Goal: Feedback & Contribution: Submit feedback/report problem

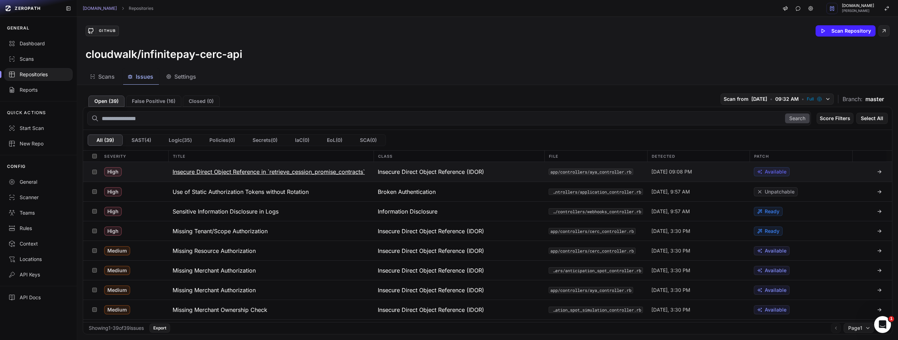
click at [347, 171] on h3 "Insecure Direct Object Reference in `retrieve_cession_promise_contracts`" at bounding box center [269, 171] width 192 height 8
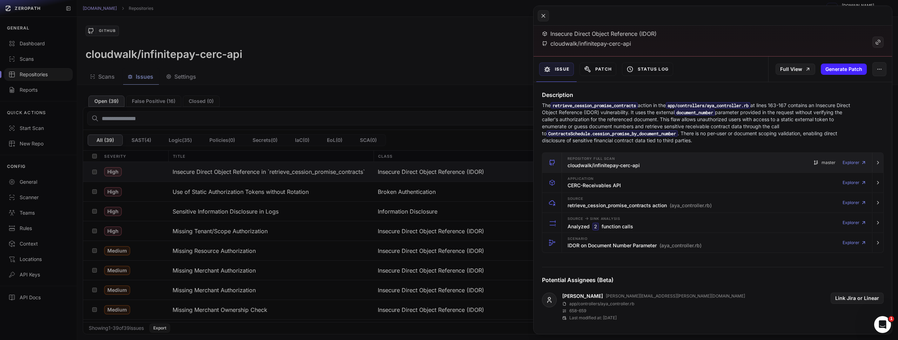
scroll to position [46, 0]
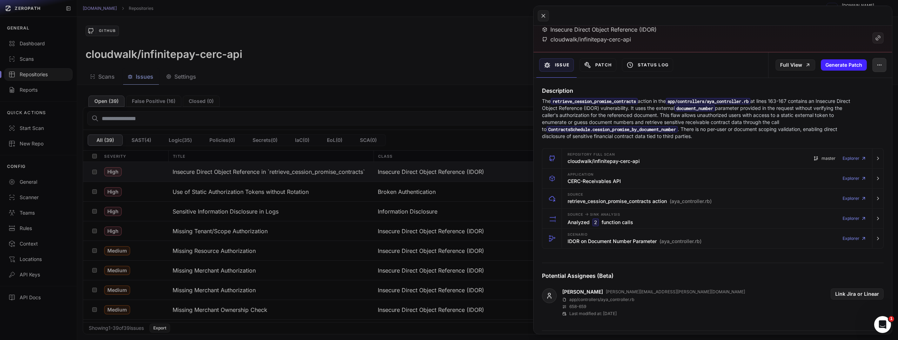
click at [877, 64] on button "button" at bounding box center [880, 65] width 14 height 14
click at [851, 84] on div "False Positive" at bounding box center [842, 83] width 75 height 17
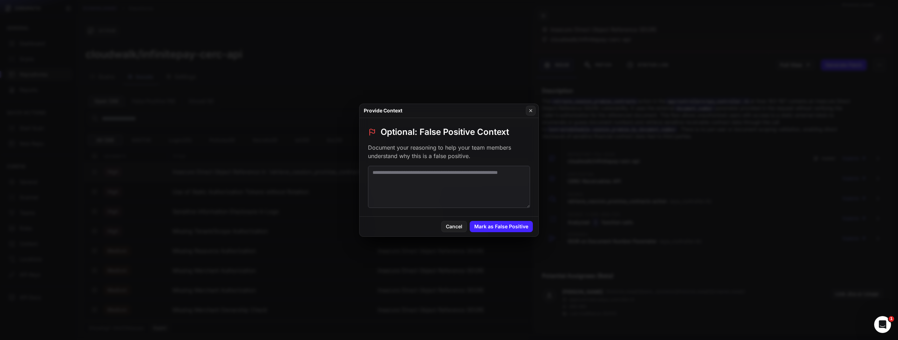
click at [400, 180] on textarea at bounding box center [449, 187] width 162 height 42
type textarea "*"
drag, startPoint x: 447, startPoint y: 175, endPoint x: 329, endPoint y: 150, distance: 120.6
click at [329, 150] on div "**********" at bounding box center [449, 170] width 898 height 340
drag, startPoint x: 443, startPoint y: 181, endPoint x: 226, endPoint y: 122, distance: 225.5
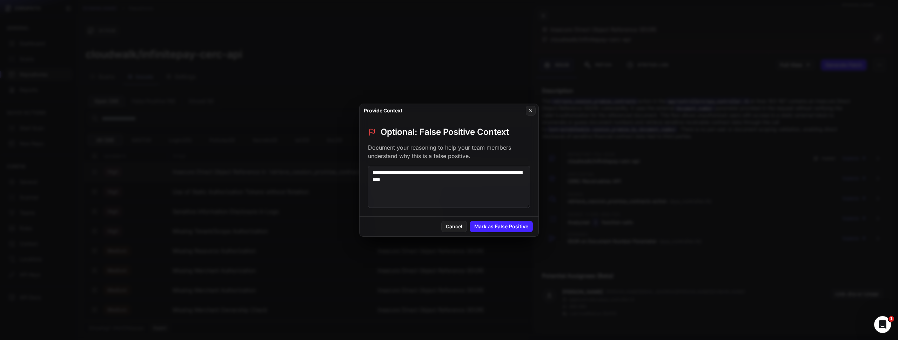
click at [227, 122] on div "**********" at bounding box center [449, 170] width 898 height 340
type textarea "**********"
click at [482, 226] on button "Mark as False Positive" at bounding box center [501, 226] width 63 height 11
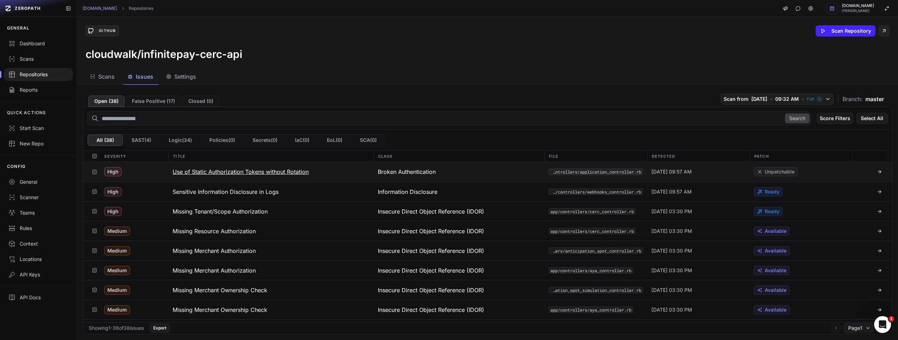
click at [284, 172] on h3 "Use of Static Authorization Tokens without Rotation" at bounding box center [241, 171] width 136 height 8
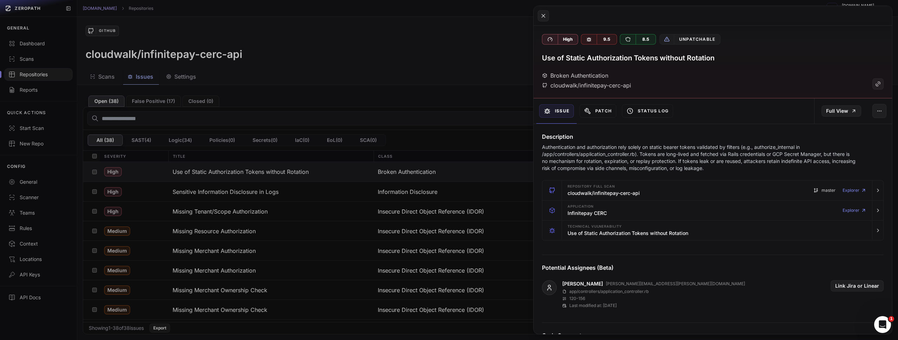
click at [274, 187] on button at bounding box center [449, 170] width 898 height 340
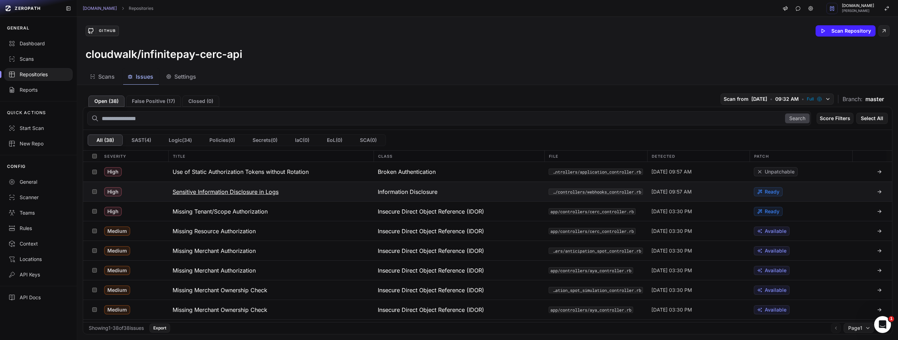
click at [270, 193] on h3 "Sensitive Information Disclosure in Logs" at bounding box center [226, 191] width 106 height 8
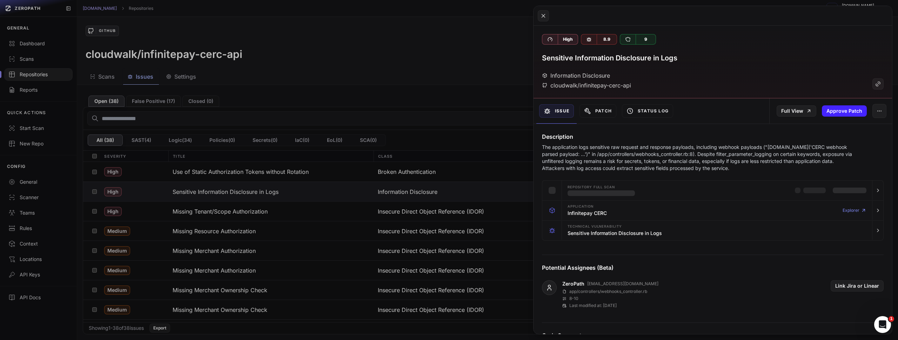
click at [282, 211] on button at bounding box center [449, 170] width 898 height 340
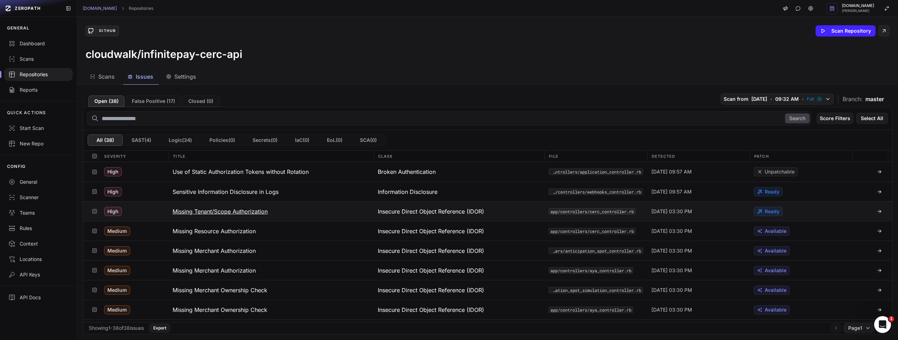
click at [225, 211] on h3 "Missing Tenant/Scope Authorization" at bounding box center [220, 211] width 95 height 8
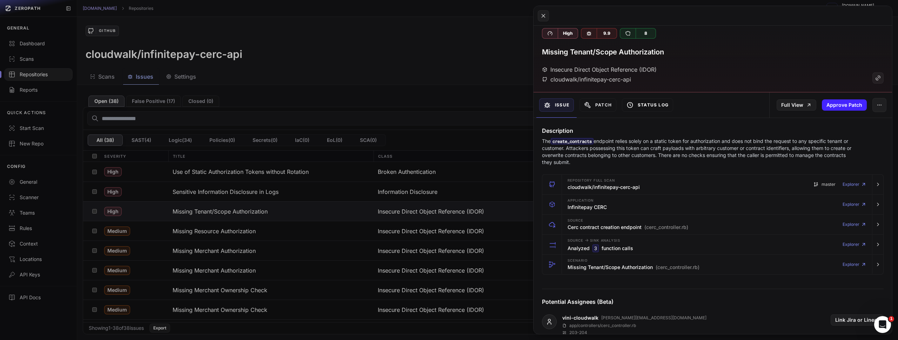
scroll to position [39, 0]
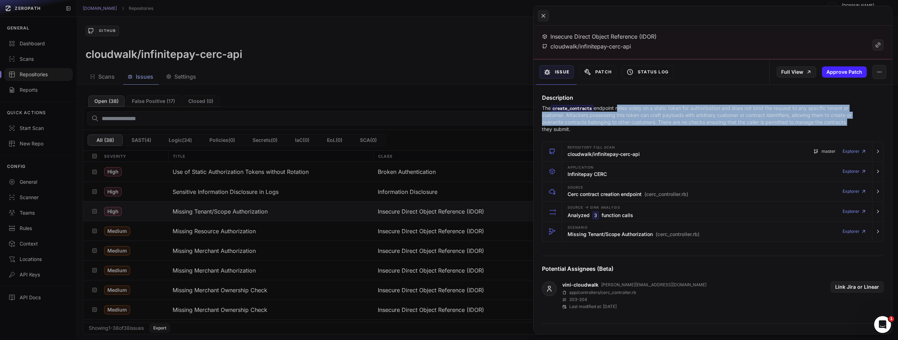
drag, startPoint x: 620, startPoint y: 109, endPoint x: 852, endPoint y: 124, distance: 232.0
click at [852, 124] on p "The create_contracts endpoint relies solely on a static token for authorization…" at bounding box center [699, 119] width 314 height 28
click at [831, 115] on p "The create_contracts endpoint relies solely on a static token for authorization…" at bounding box center [699, 119] width 314 height 28
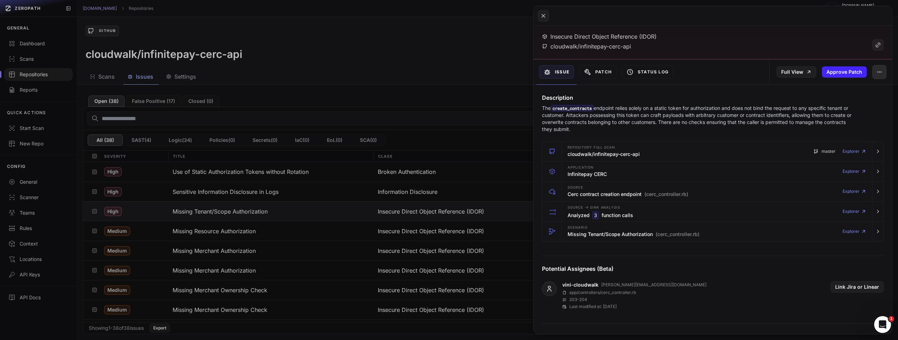
click at [873, 75] on button "button" at bounding box center [880, 72] width 14 height 14
click at [850, 91] on div "False Positive" at bounding box center [842, 90] width 75 height 17
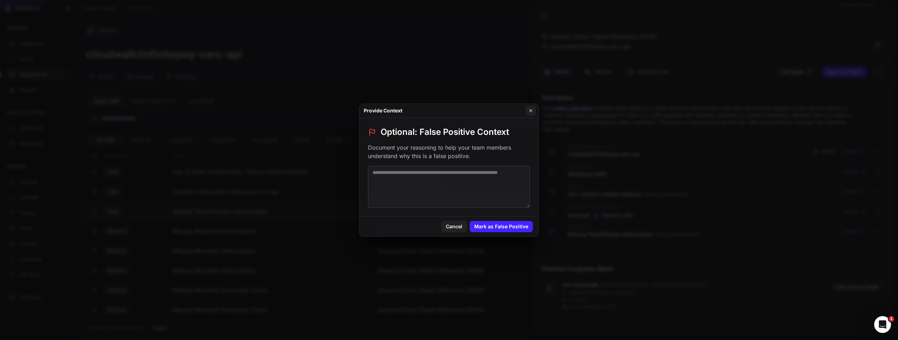
click at [403, 186] on textarea at bounding box center [449, 187] width 162 height 42
paste textarea "**********"
type textarea "**********"
click at [498, 222] on button "Mark as False Positive" at bounding box center [501, 226] width 63 height 11
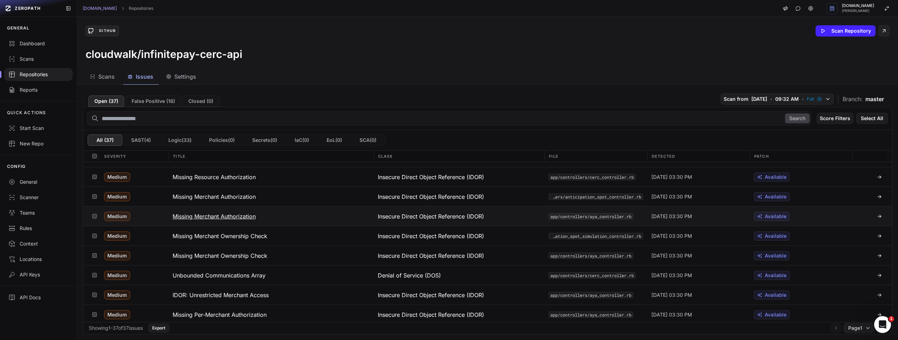
scroll to position [0, 0]
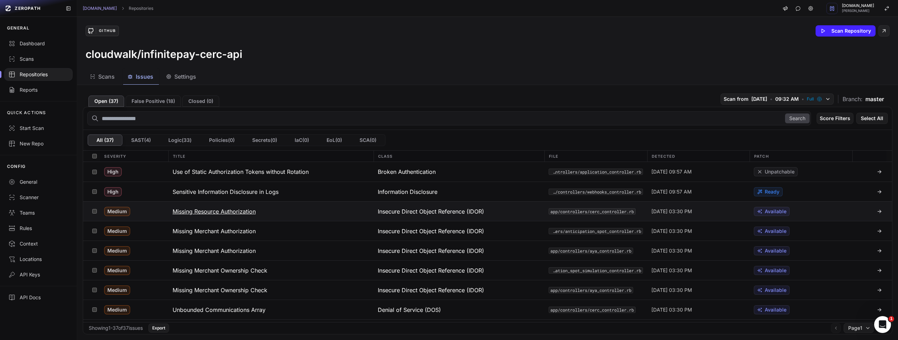
click at [240, 211] on h3 "Missing Resource Authorization" at bounding box center [214, 211] width 83 height 8
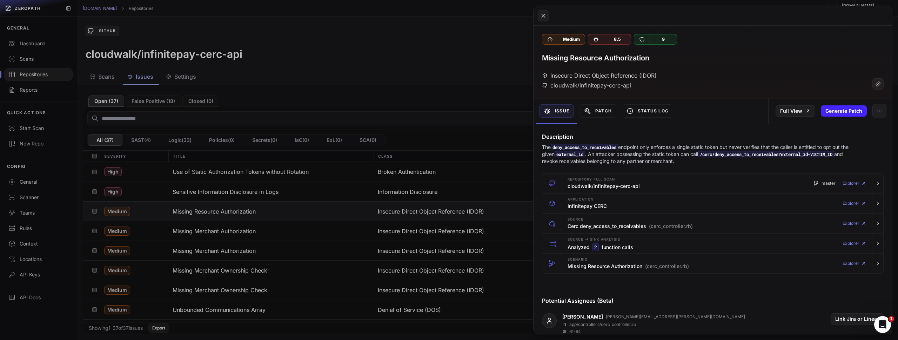
click at [685, 149] on p "The deny_access_to_receivables endpoint only enforces a single static token but…" at bounding box center [699, 154] width 314 height 21
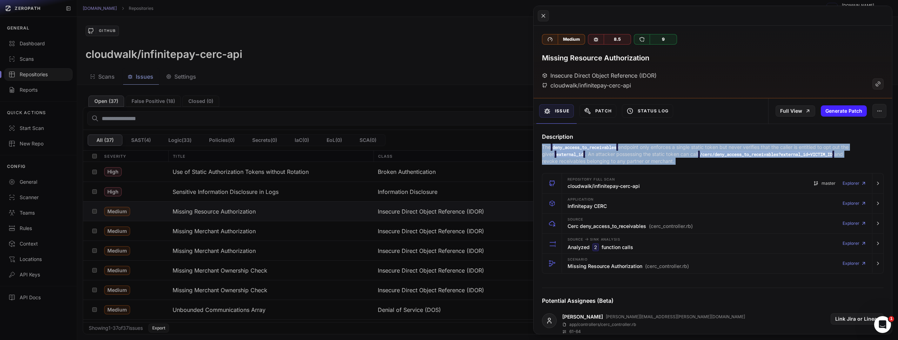
click at [685, 149] on p "The deny_access_to_receivables endpoint only enforces a single static token but…" at bounding box center [699, 154] width 314 height 21
click at [678, 150] on p "The deny_access_to_receivables endpoint only enforces a single static token but…" at bounding box center [699, 154] width 314 height 21
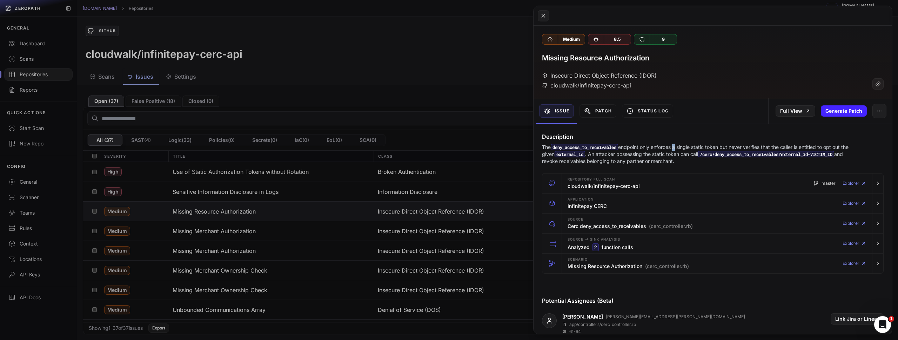
click at [678, 150] on p "The deny_access_to_receivables endpoint only enforces a single static token but…" at bounding box center [699, 154] width 314 height 21
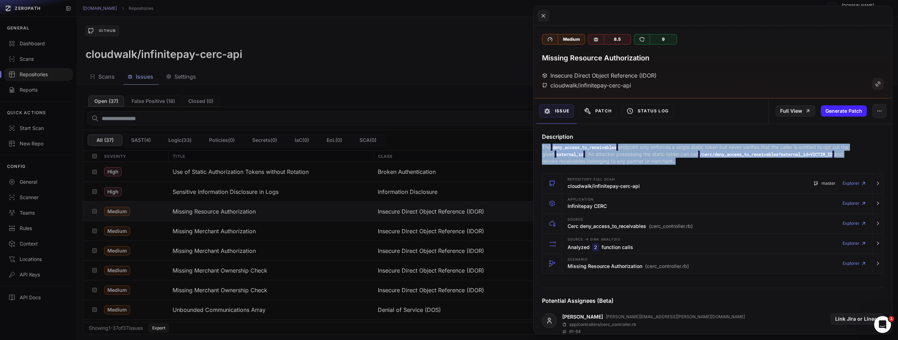
click at [678, 150] on p "The deny_access_to_receivables endpoint only enforces a single static token but…" at bounding box center [699, 154] width 314 height 21
click at [873, 111] on button "button" at bounding box center [880, 111] width 14 height 14
click at [846, 134] on div "False Positive" at bounding box center [842, 129] width 75 height 17
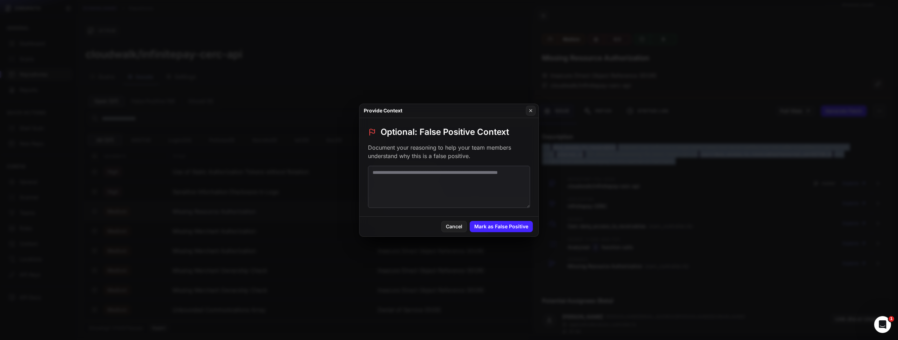
click at [431, 175] on textarea at bounding box center [449, 187] width 162 height 42
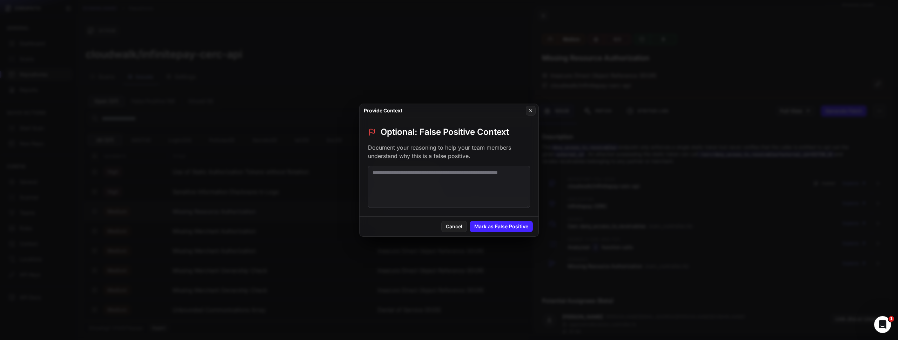
paste textarea "**********"
drag, startPoint x: 448, startPoint y: 192, endPoint x: 396, endPoint y: 172, distance: 55.6
click at [396, 172] on textarea "**********" at bounding box center [449, 187] width 162 height 42
type textarea "**********"
click at [510, 232] on div "Cancel Mark as False Positive" at bounding box center [449, 226] width 179 height 20
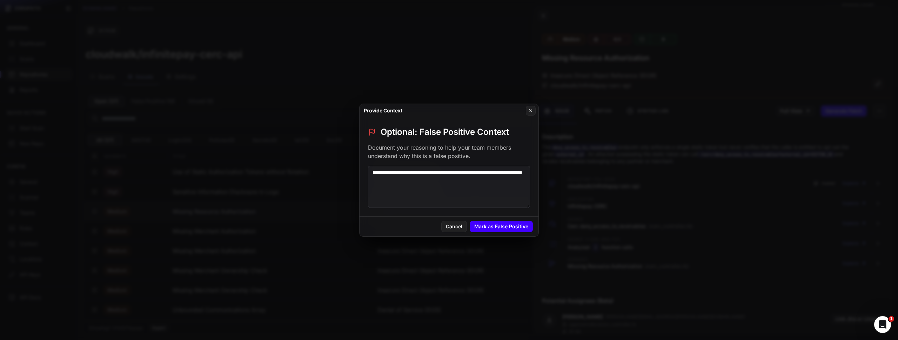
click at [508, 228] on button "Mark as False Positive" at bounding box center [501, 226] width 63 height 11
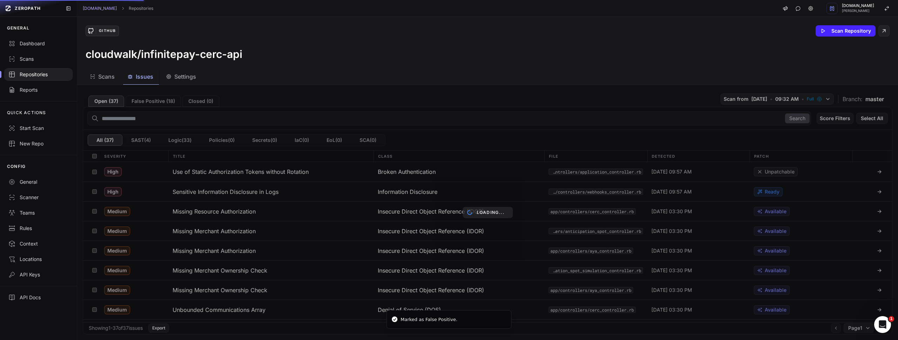
click at [490, 153] on div "Loading..." at bounding box center [487, 212] width 821 height 255
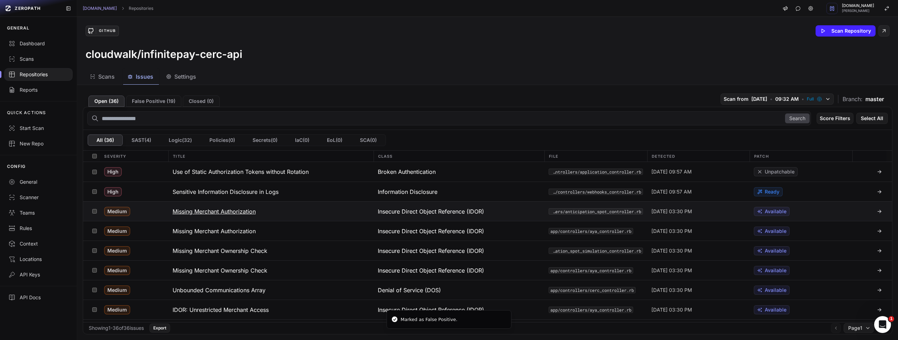
click at [245, 210] on h3 "Missing Merchant Authorization" at bounding box center [214, 211] width 83 height 8
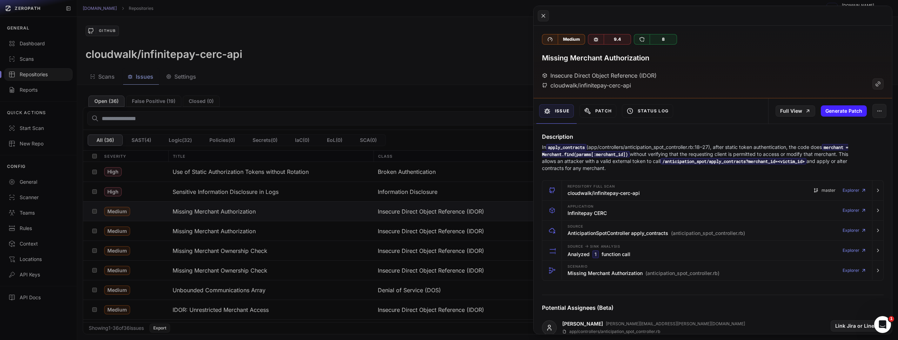
click at [399, 90] on button at bounding box center [449, 170] width 898 height 340
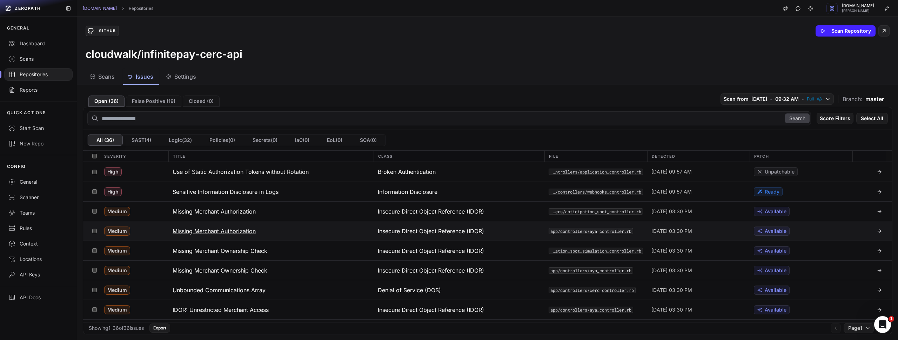
click at [240, 231] on h3 "Missing Merchant Authorization" at bounding box center [214, 231] width 83 height 8
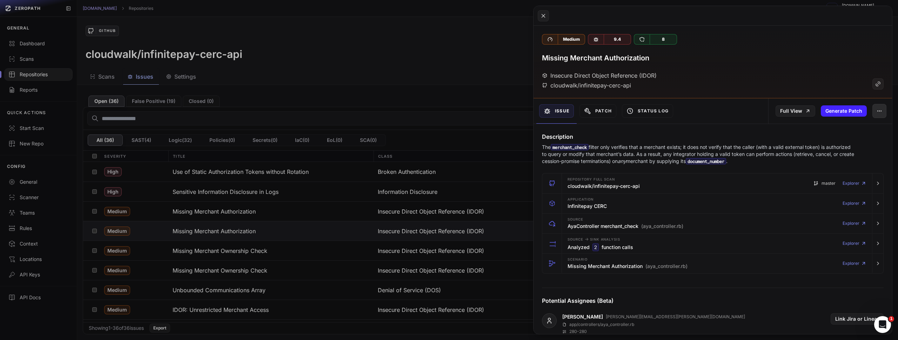
click at [877, 108] on icon "button" at bounding box center [880, 111] width 6 height 6
click at [839, 132] on div "False Positive" at bounding box center [842, 129] width 75 height 17
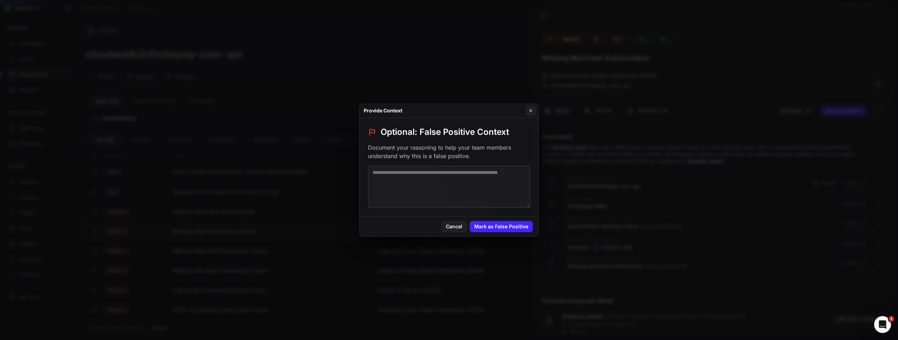
click at [379, 186] on textarea at bounding box center [449, 187] width 162 height 42
paste textarea "**********"
click at [388, 182] on textarea "**********" at bounding box center [449, 187] width 162 height 42
type textarea "**********"
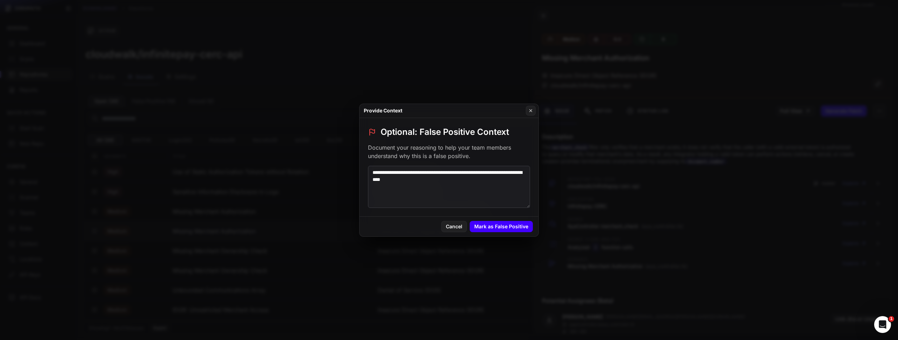
click at [494, 223] on button "Mark as False Positive" at bounding box center [501, 226] width 63 height 11
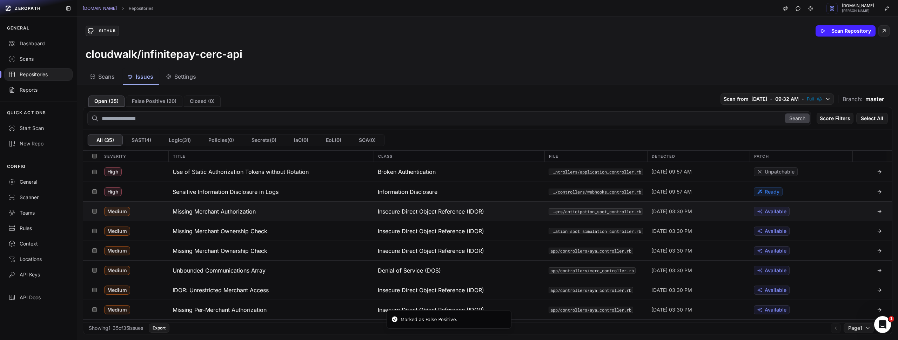
click at [238, 211] on h3 "Missing Merchant Authorization" at bounding box center [214, 211] width 83 height 8
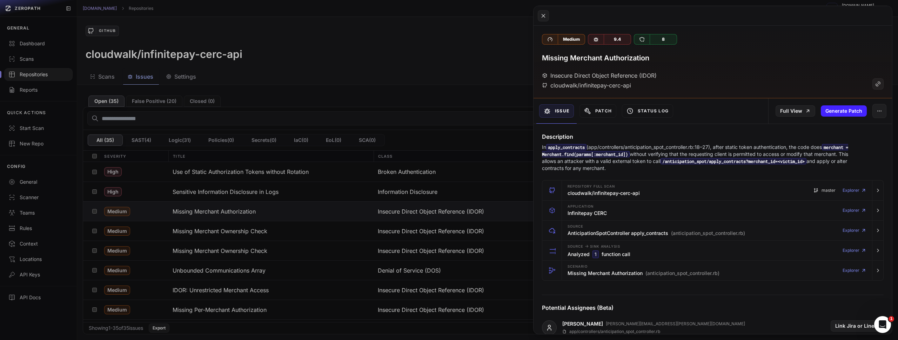
click at [438, 236] on button at bounding box center [449, 170] width 898 height 340
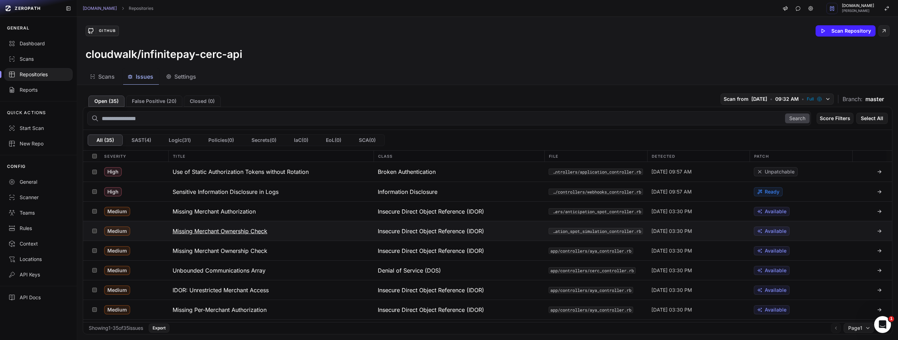
click at [220, 230] on h3 "Missing Merchant Ownership Check" at bounding box center [220, 231] width 95 height 8
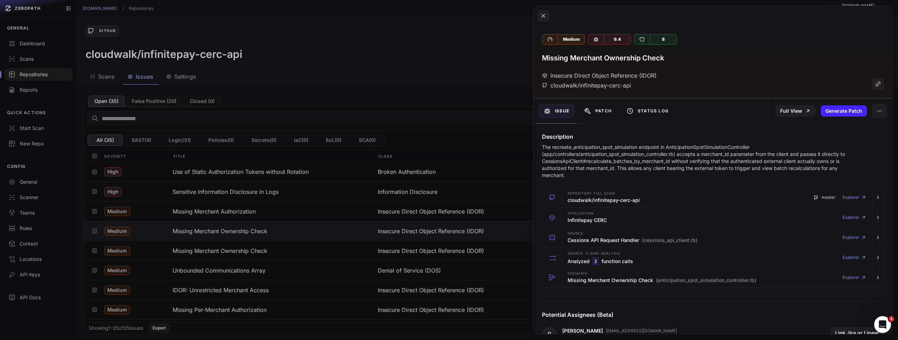
click at [457, 104] on button at bounding box center [449, 170] width 898 height 340
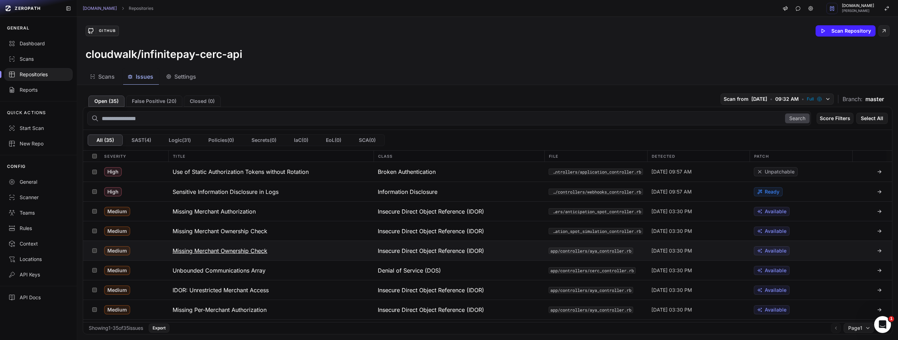
click at [275, 248] on button "Missing Merchant Ownership Check" at bounding box center [270, 250] width 205 height 19
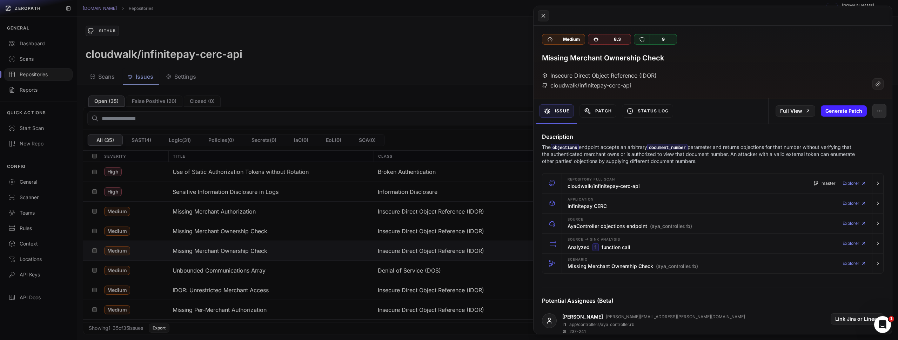
click at [881, 112] on button "button" at bounding box center [880, 111] width 14 height 14
click at [846, 131] on div "False Positive" at bounding box center [842, 129] width 75 height 17
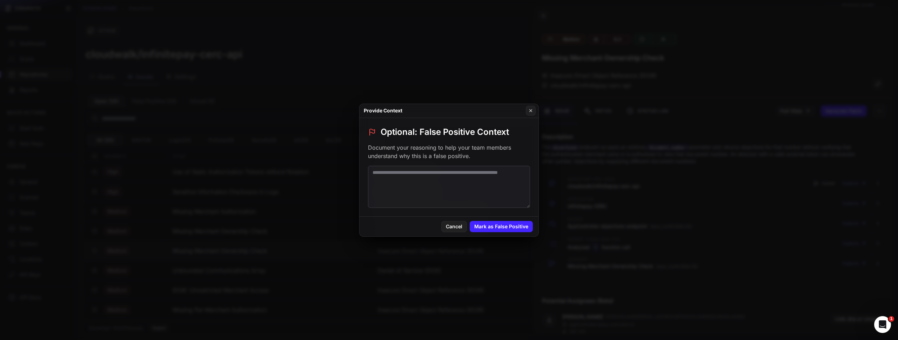
click at [419, 191] on textarea at bounding box center [449, 187] width 162 height 42
paste textarea "**********"
type textarea "**********"
click at [499, 224] on button "Mark as False Positive" at bounding box center [501, 226] width 63 height 11
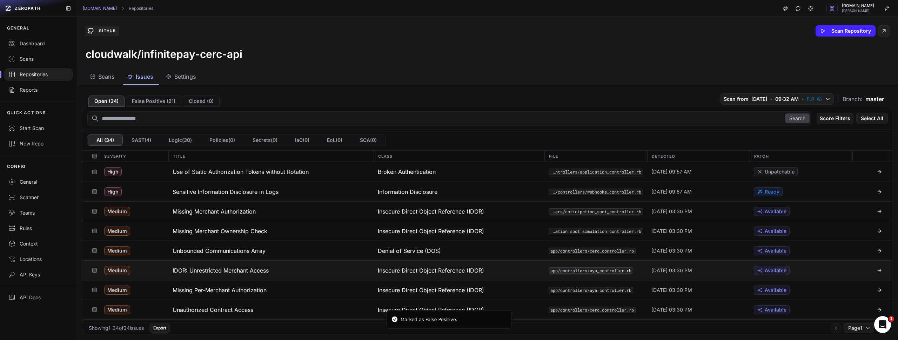
click at [249, 272] on h3 "IDOR: Unrestricted Merchant Access" at bounding box center [221, 270] width 96 height 8
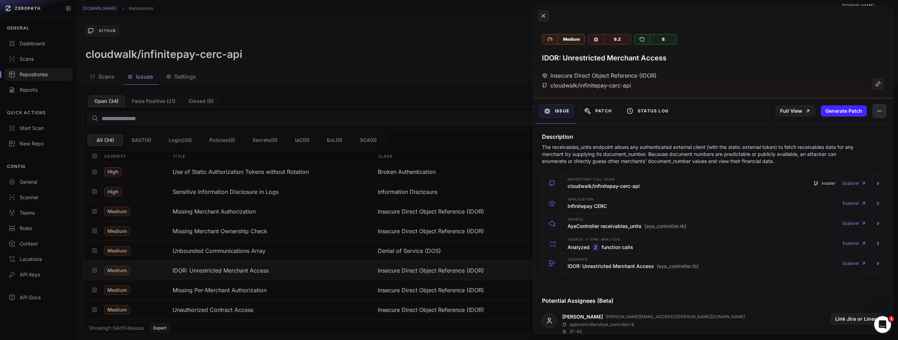
click at [873, 114] on button "button" at bounding box center [880, 111] width 14 height 14
click at [857, 128] on div "False Positive" at bounding box center [842, 129] width 75 height 17
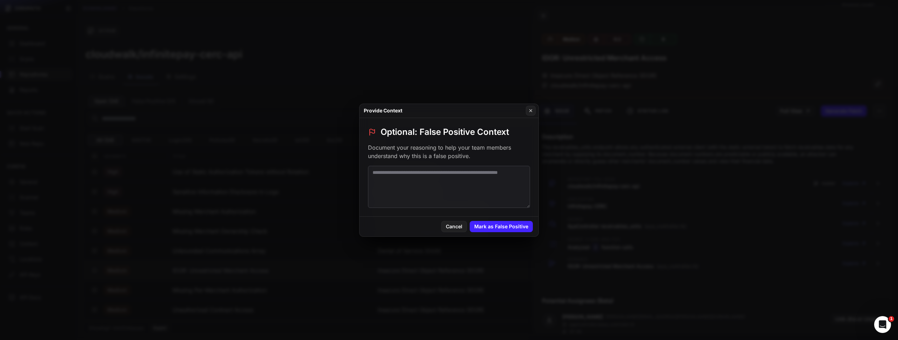
click at [524, 179] on textarea at bounding box center [449, 187] width 162 height 42
paste textarea "**********"
type textarea "**********"
click at [482, 227] on button "Mark as False Positive" at bounding box center [501, 226] width 63 height 11
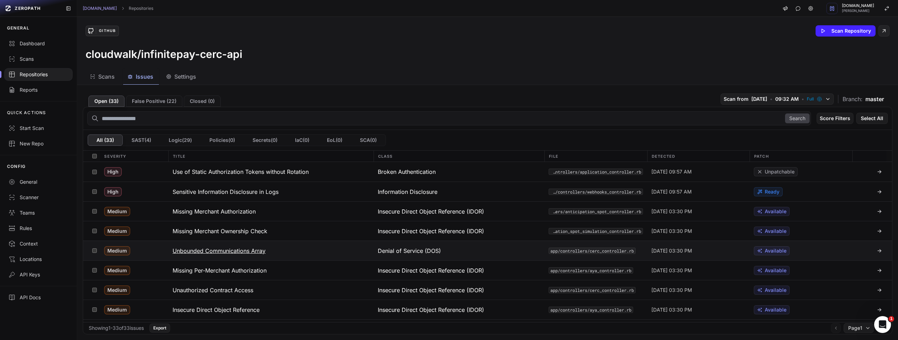
click at [228, 249] on h3 "Unbounded Communications Array" at bounding box center [219, 250] width 93 height 8
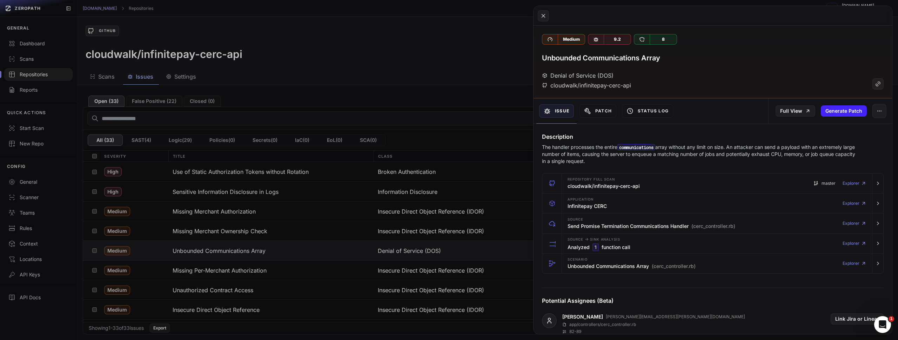
click at [418, 172] on button at bounding box center [449, 170] width 898 height 340
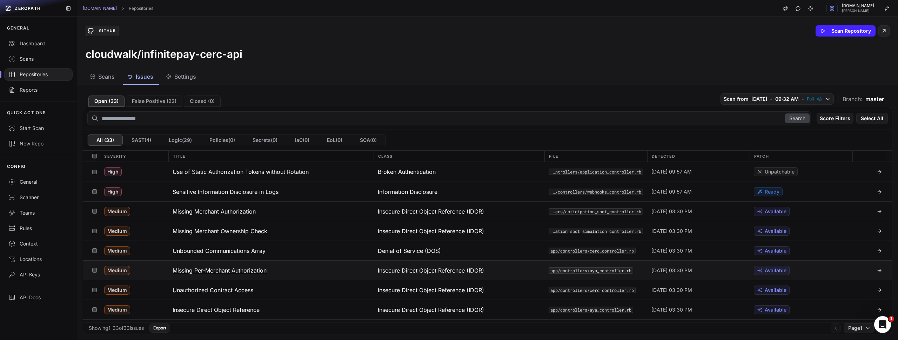
click at [254, 269] on h3 "Missing Per-Merchant Authorization" at bounding box center [220, 270] width 94 height 8
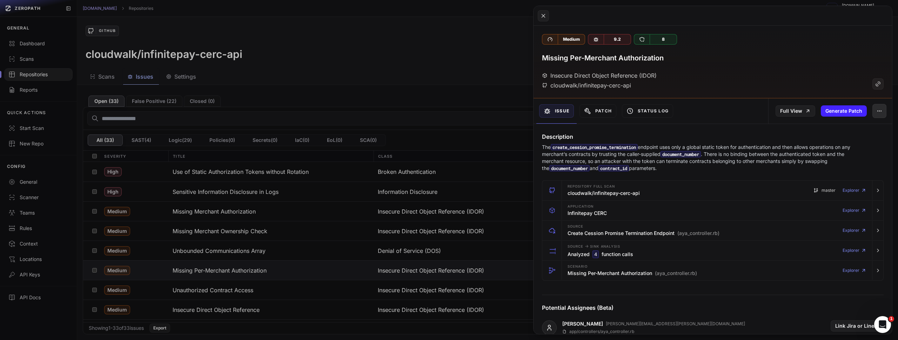
click at [873, 115] on button "button" at bounding box center [880, 111] width 14 height 14
click at [847, 132] on div "False Positive" at bounding box center [842, 129] width 75 height 17
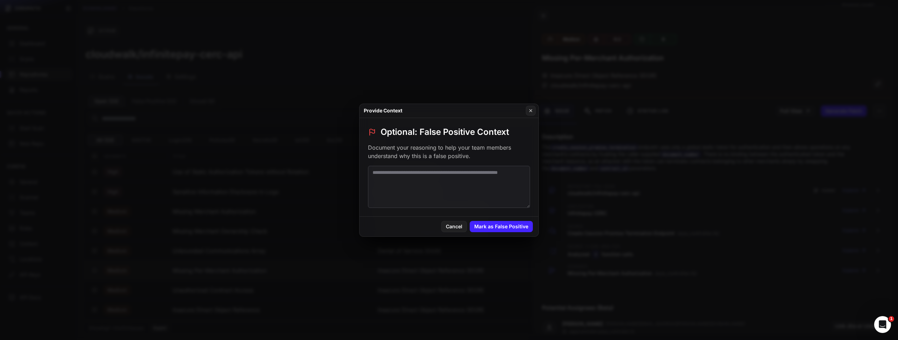
click at [386, 195] on textarea at bounding box center [449, 187] width 162 height 42
paste textarea "**********"
type textarea "**********"
click at [485, 223] on button "Mark as False Positive" at bounding box center [501, 226] width 63 height 11
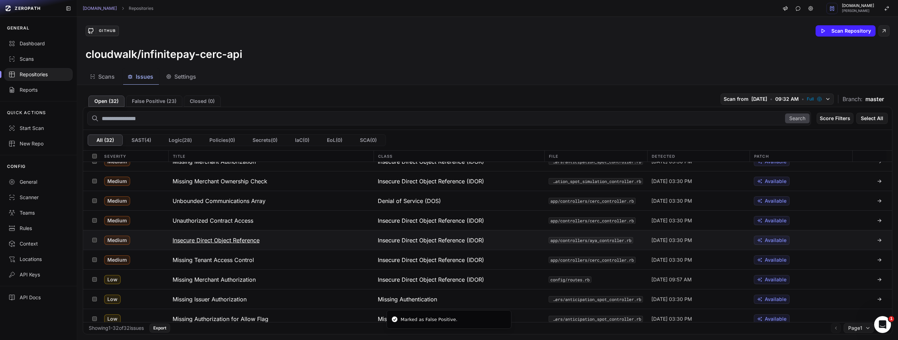
scroll to position [51, 0]
click at [239, 239] on h3 "Insecure Direct Object Reference" at bounding box center [216, 239] width 87 height 8
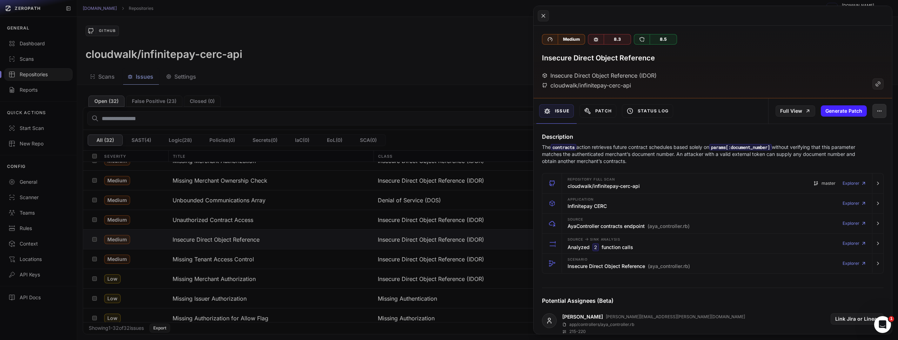
click at [878, 110] on button "button" at bounding box center [880, 111] width 14 height 14
click at [844, 131] on div "False Positive" at bounding box center [842, 129] width 75 height 17
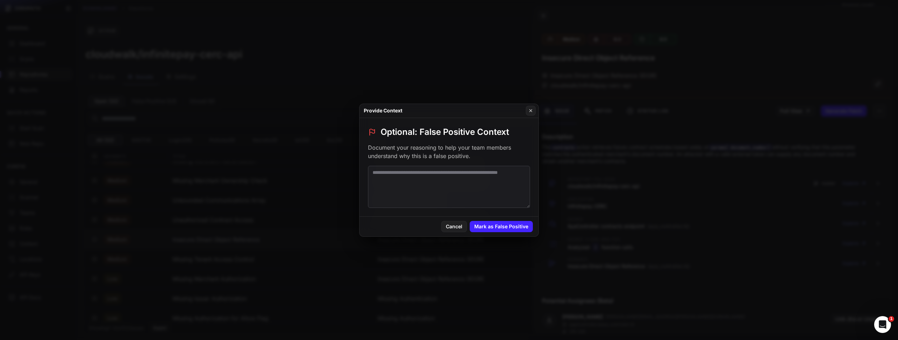
click at [504, 187] on textarea at bounding box center [449, 187] width 162 height 42
paste textarea "**********"
type textarea "**********"
click at [503, 225] on button "Mark as False Positive" at bounding box center [501, 226] width 63 height 11
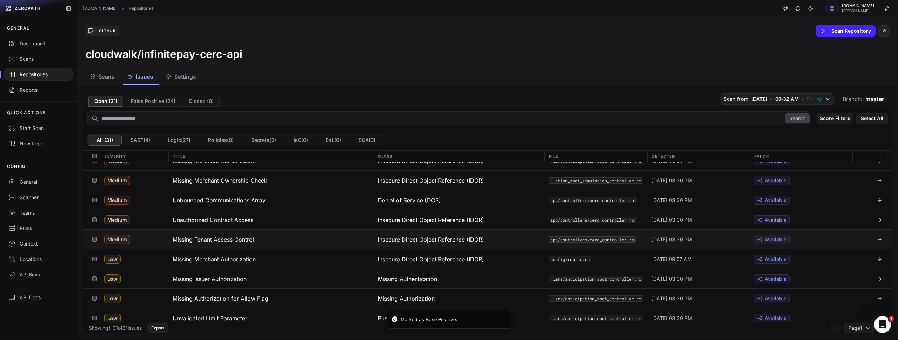
click at [207, 239] on h3 "Missing Tenant Access Control" at bounding box center [213, 239] width 81 height 8
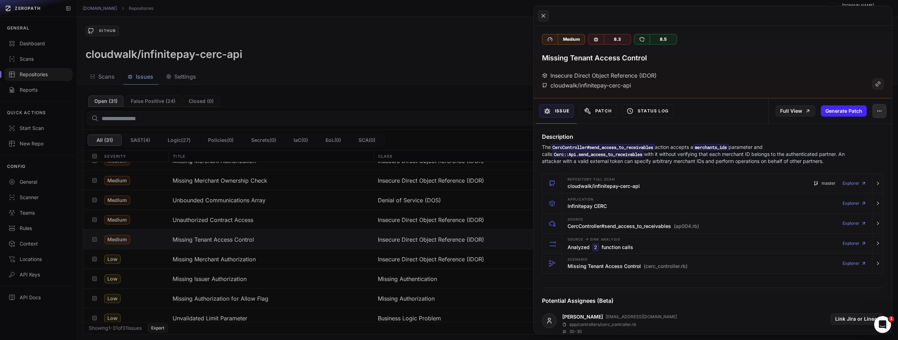
click at [878, 112] on button "button" at bounding box center [880, 111] width 14 height 14
click at [841, 127] on div "False Positive" at bounding box center [842, 129] width 75 height 17
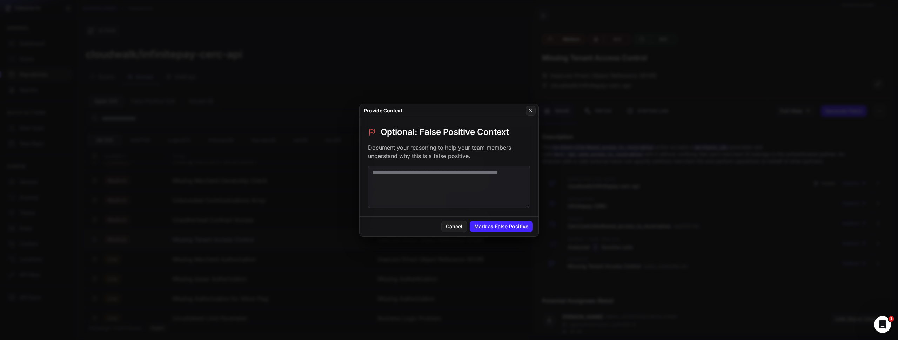
click at [491, 181] on textarea at bounding box center [449, 187] width 162 height 42
paste textarea "**********"
type textarea "**********"
click at [498, 227] on button "Mark as False Positive" at bounding box center [501, 226] width 63 height 11
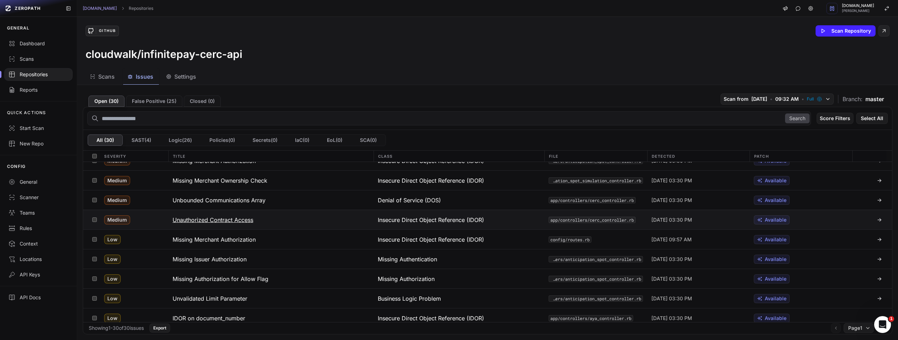
click at [225, 219] on h3 "Unauthorized Contract Access" at bounding box center [213, 219] width 81 height 8
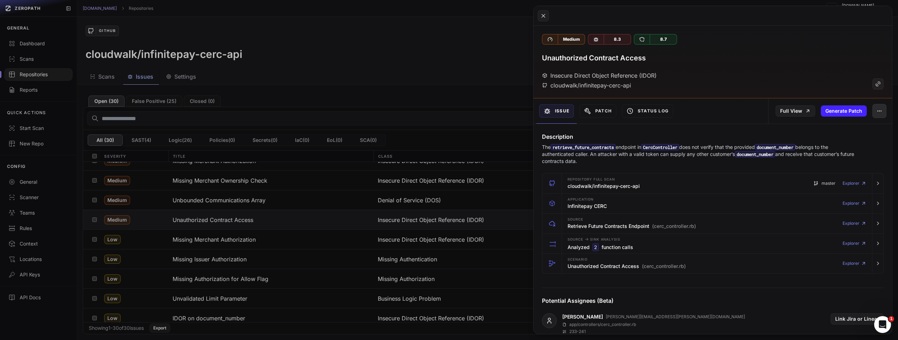
click at [873, 117] on button "button" at bounding box center [880, 111] width 14 height 14
click at [849, 133] on div "False Positive" at bounding box center [842, 129] width 75 height 17
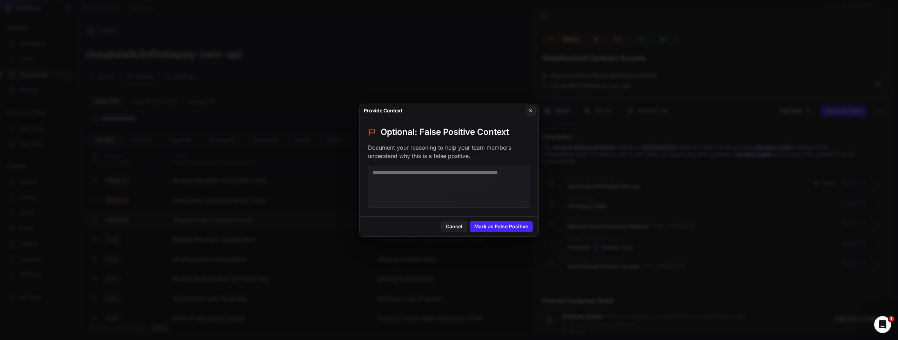
click at [527, 188] on textarea at bounding box center [449, 187] width 162 height 42
paste textarea "**********"
type textarea "**********"
click at [507, 224] on button "Mark as False Positive" at bounding box center [501, 226] width 63 height 11
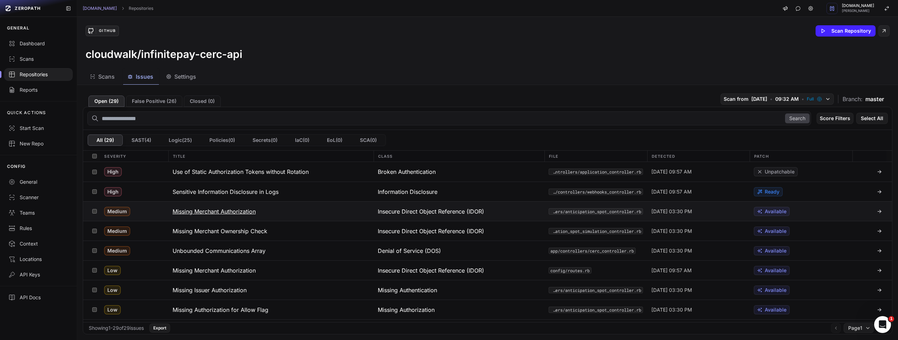
click at [233, 213] on h3 "Missing Merchant Authorization" at bounding box center [214, 211] width 83 height 8
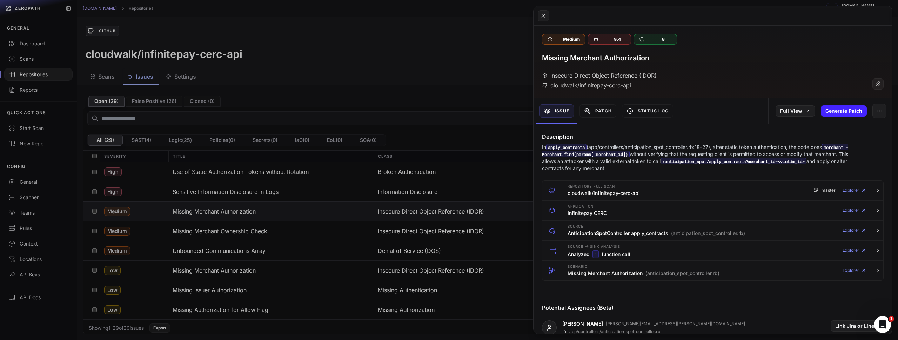
click at [457, 195] on button at bounding box center [449, 170] width 898 height 340
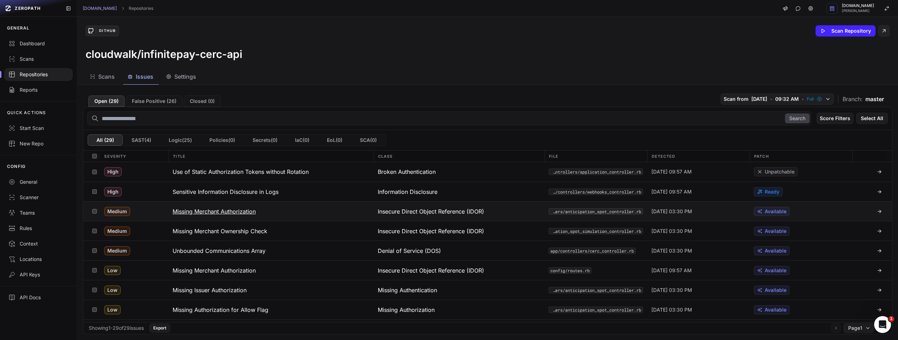
click at [285, 217] on button "Missing Merchant Authorization" at bounding box center [270, 210] width 205 height 19
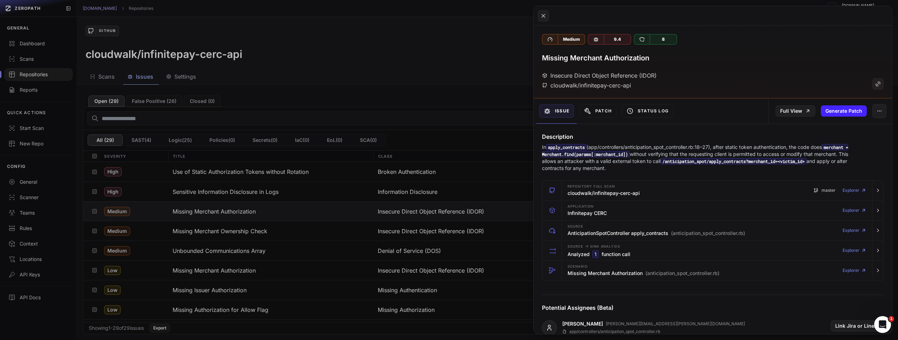
click at [460, 144] on button at bounding box center [449, 170] width 898 height 340
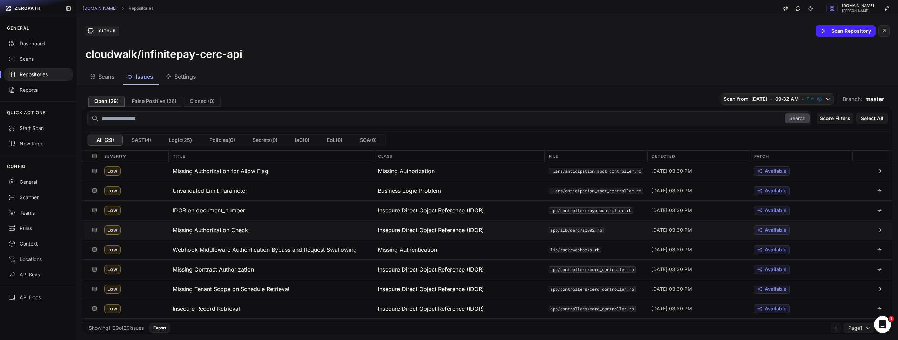
scroll to position [135, 0]
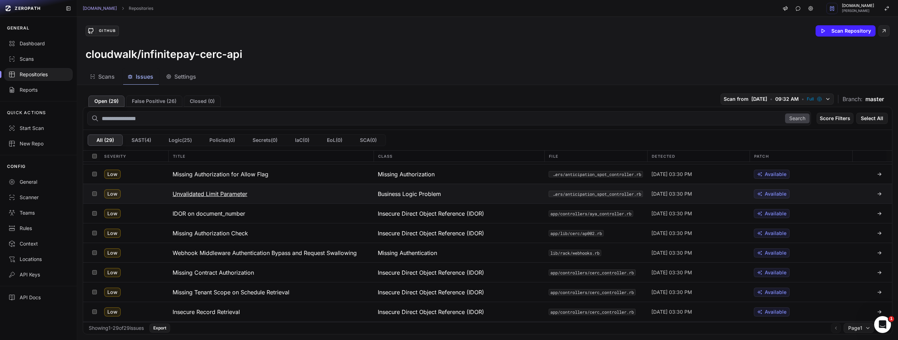
click at [233, 195] on h3 "Unvalidated Limit Parameter" at bounding box center [210, 193] width 75 height 8
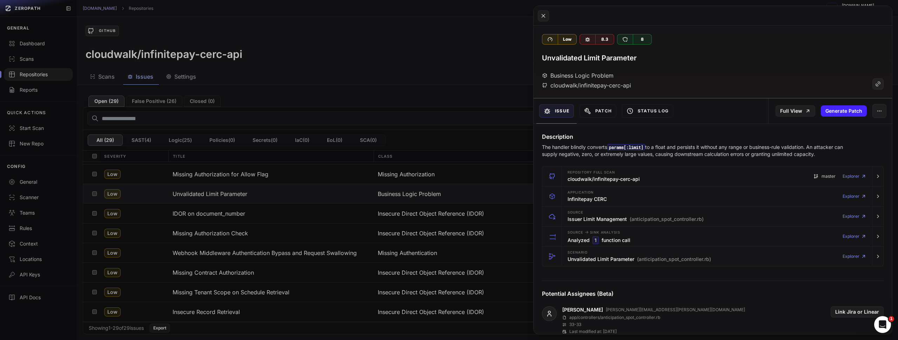
click at [471, 58] on button at bounding box center [449, 170] width 898 height 340
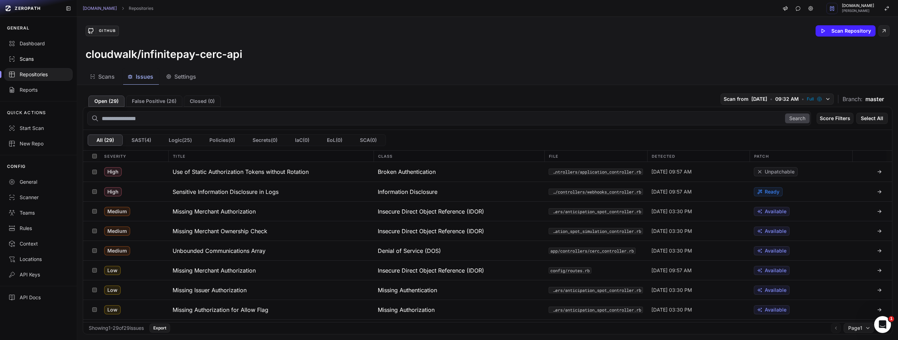
click at [32, 55] on div "Scans" at bounding box center [38, 58] width 60 height 7
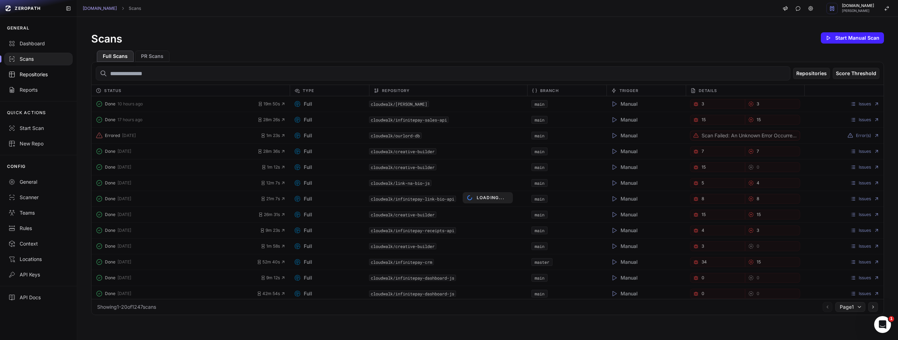
click at [36, 74] on div "Repositories" at bounding box center [38, 74] width 60 height 7
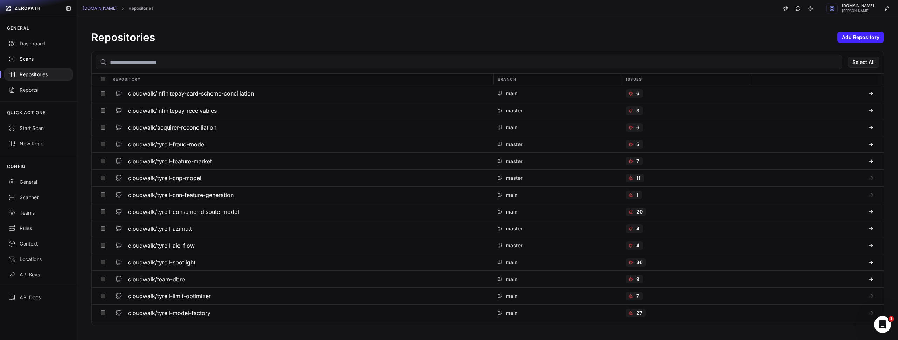
click at [35, 56] on div "Scans" at bounding box center [38, 58] width 60 height 7
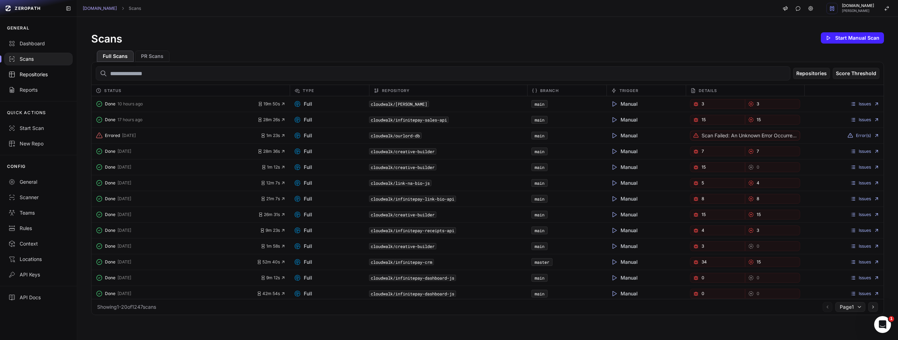
click at [33, 72] on div "Repositories" at bounding box center [38, 74] width 60 height 7
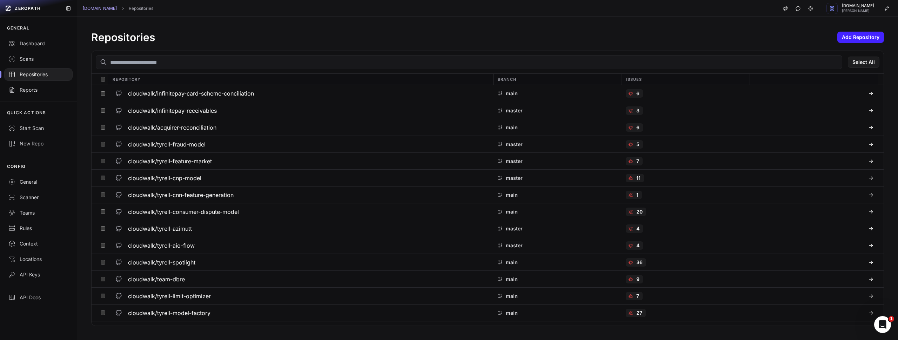
click at [235, 65] on input "text" at bounding box center [469, 62] width 747 height 14
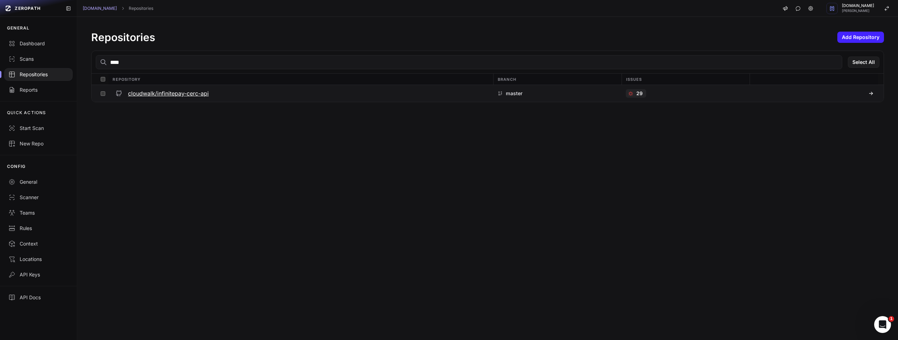
type input "****"
click at [189, 89] on h3 "cloudwalk/infinitepay-cerc-api" at bounding box center [168, 93] width 81 height 8
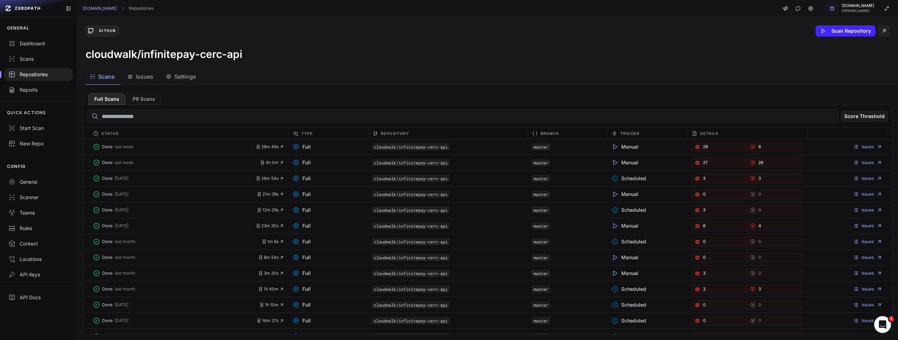
click at [133, 80] on div "Issues" at bounding box center [140, 76] width 26 height 8
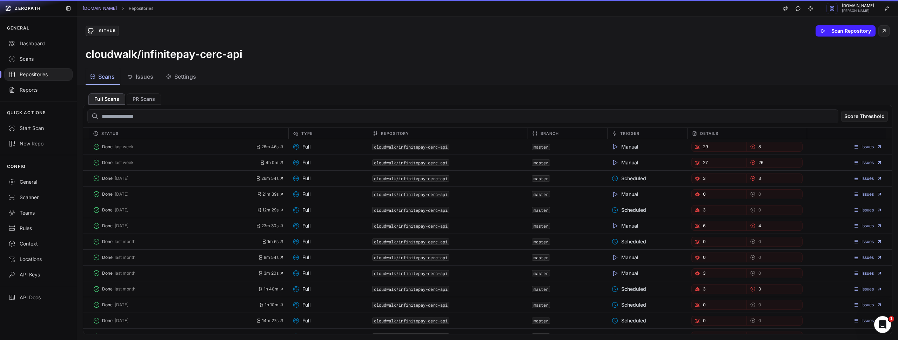
click at [107, 78] on span "Scans" at bounding box center [106, 76] width 16 height 8
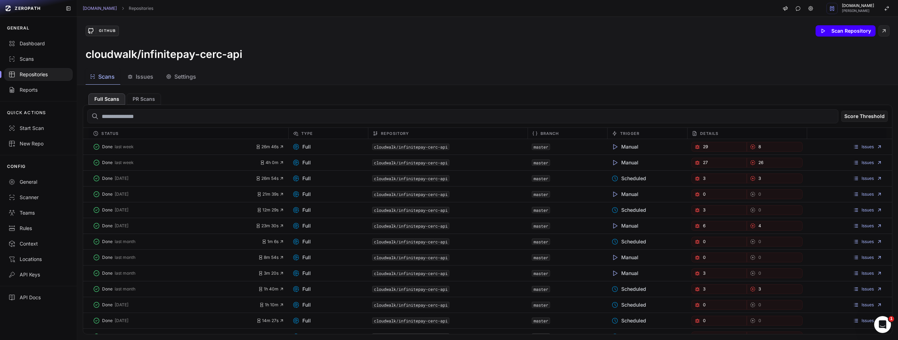
click at [851, 30] on button "Scan Repository" at bounding box center [846, 30] width 60 height 11
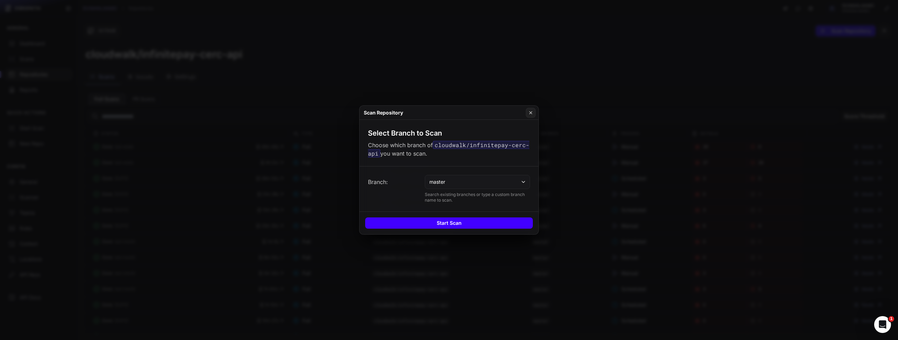
click at [454, 220] on button "Start Scan" at bounding box center [449, 222] width 168 height 11
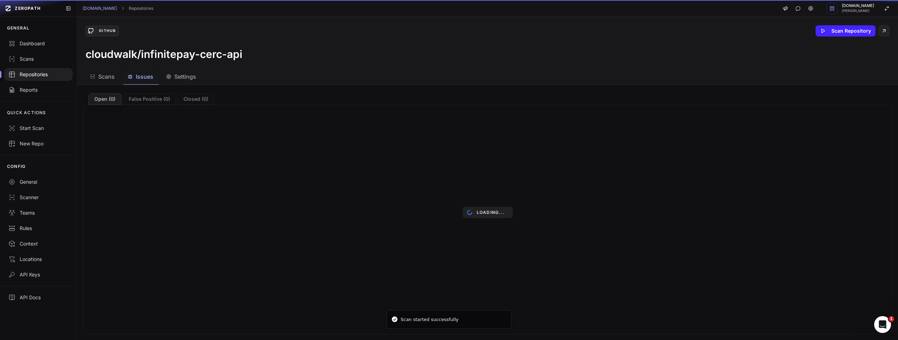
click at [148, 83] on button "Issues" at bounding box center [141, 77] width 36 height 16
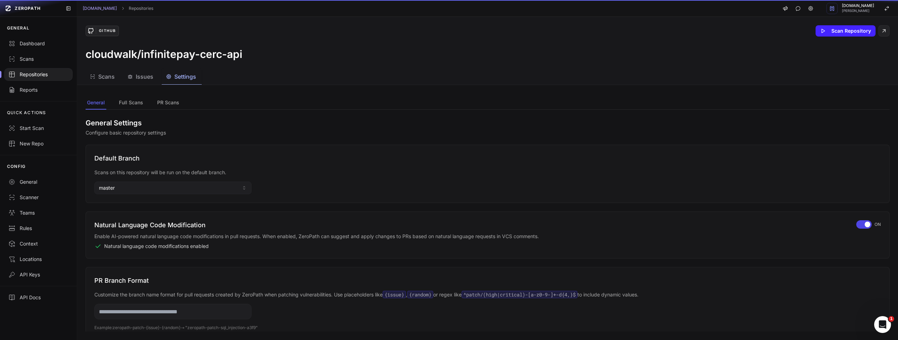
click at [176, 76] on span "Settings" at bounding box center [185, 76] width 22 height 8
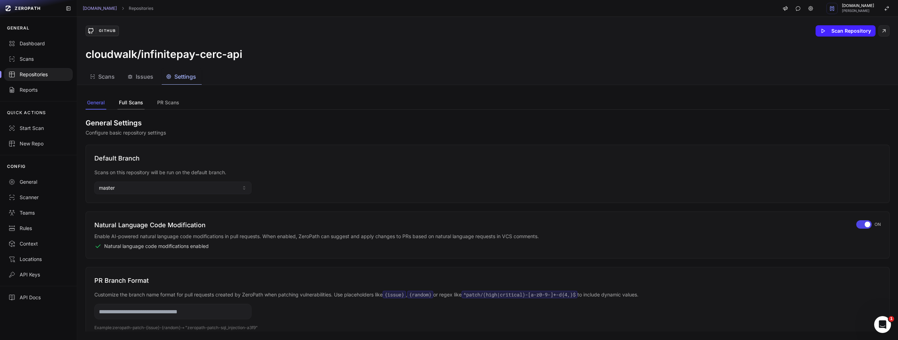
click at [132, 100] on button "Full Scans" at bounding box center [131, 102] width 27 height 13
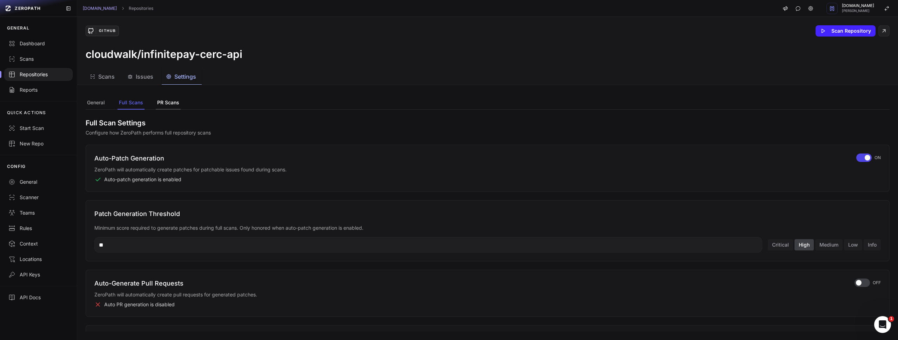
click at [165, 103] on button "PR Scans" at bounding box center [168, 102] width 25 height 13
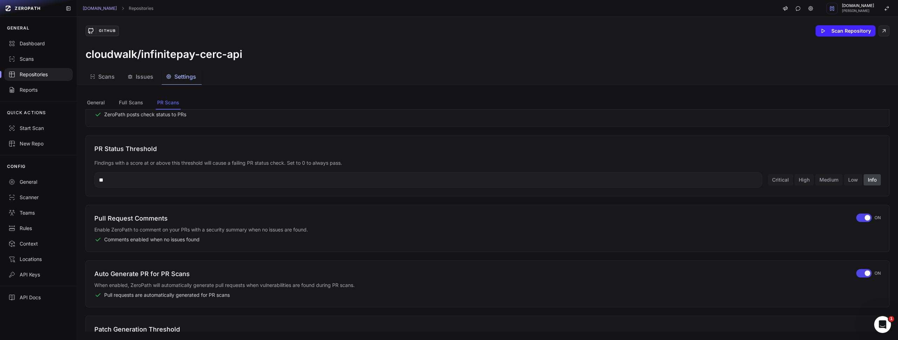
scroll to position [33, 0]
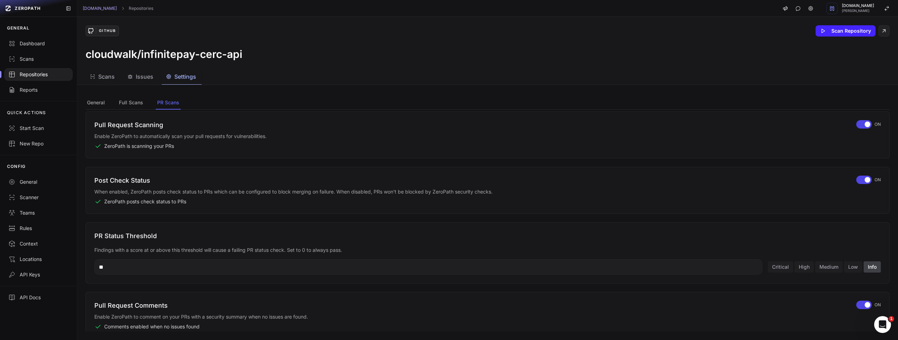
click at [98, 76] on span "Scans" at bounding box center [106, 76] width 16 height 8
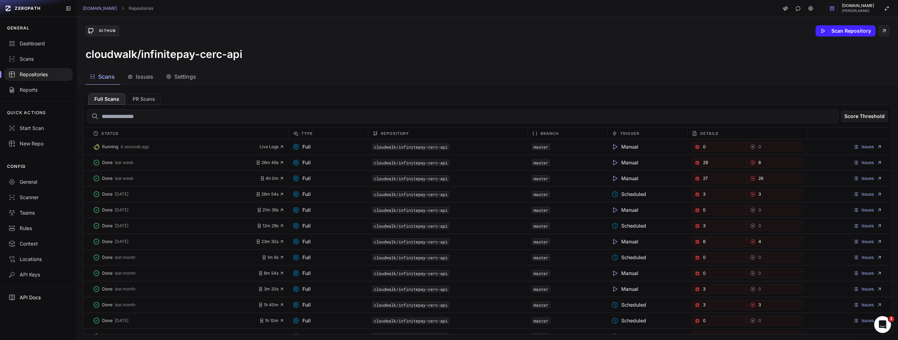
click at [36, 298] on div "API Docs" at bounding box center [38, 297] width 60 height 7
click at [112, 146] on span "Running" at bounding box center [110, 147] width 16 height 6
click at [36, 73] on div "Repositories" at bounding box center [38, 74] width 60 height 7
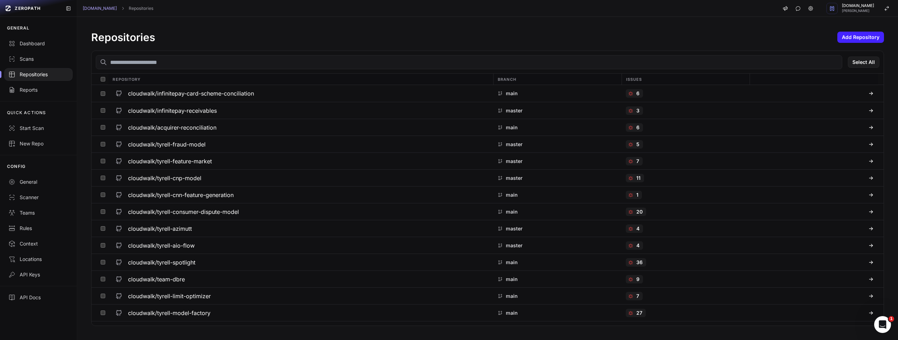
click at [176, 66] on input "text" at bounding box center [469, 62] width 747 height 14
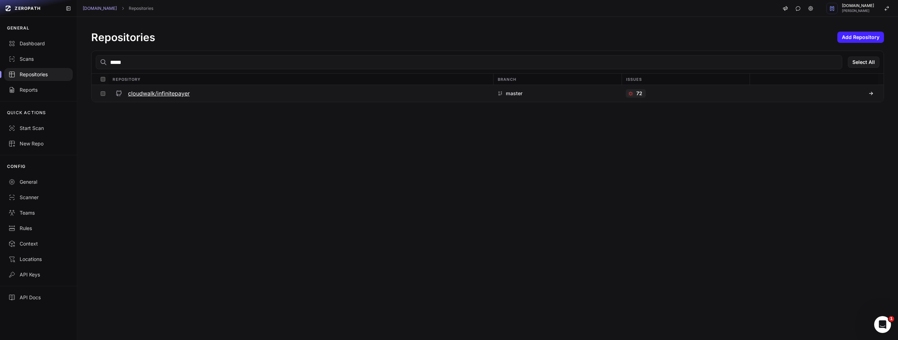
type input "*****"
click at [165, 95] on h3 "cloudwalk/infinitepayer" at bounding box center [159, 93] width 62 height 8
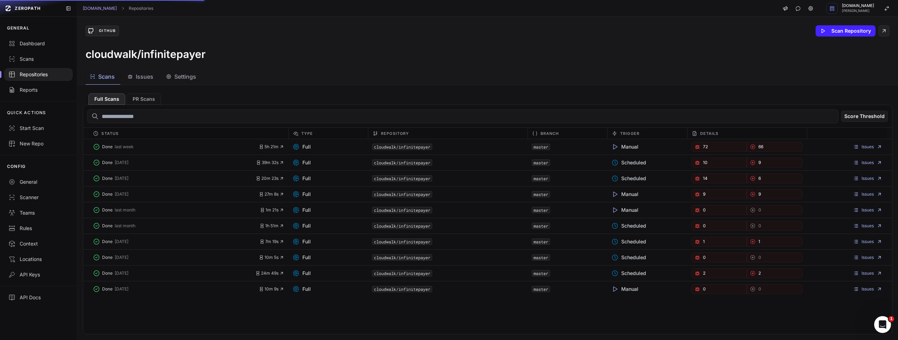
click at [147, 77] on span "Issues" at bounding box center [145, 76] width 18 height 8
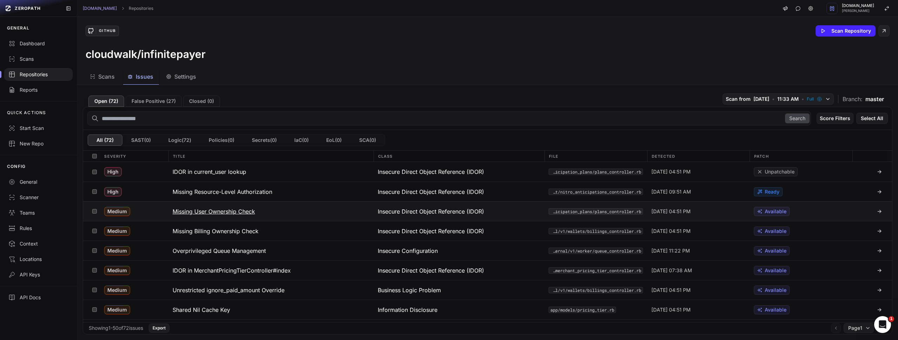
click at [244, 210] on h3 "Missing User Ownership Check" at bounding box center [214, 211] width 82 height 8
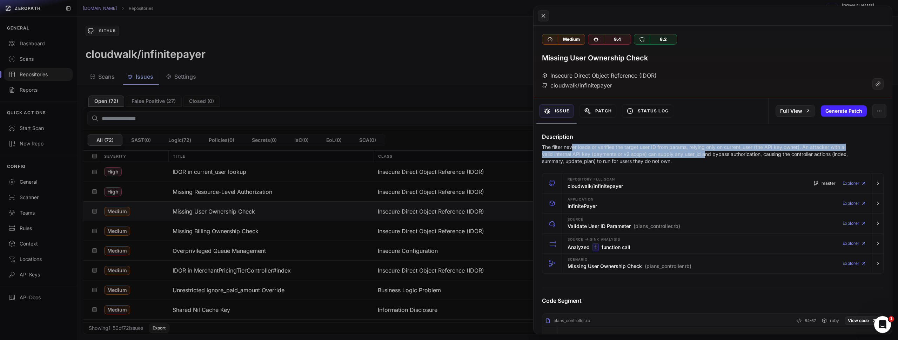
drag, startPoint x: 572, startPoint y: 146, endPoint x: 705, endPoint y: 157, distance: 133.1
click at [705, 157] on p "The filter never loads or verifies the target user ID from params, relying only…" at bounding box center [699, 154] width 314 height 21
click at [373, 73] on button at bounding box center [449, 170] width 898 height 340
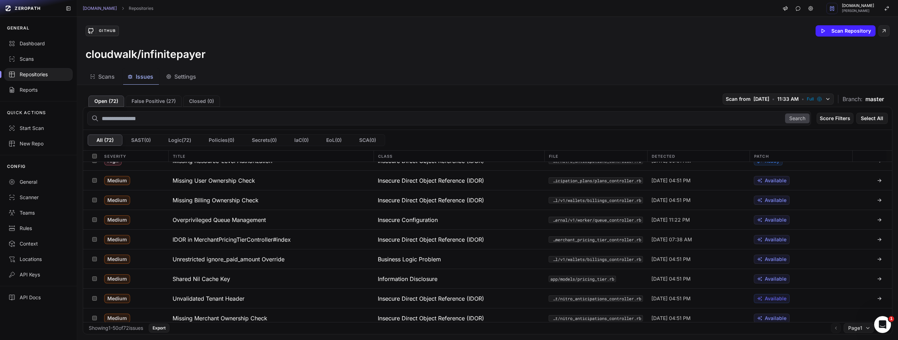
scroll to position [192, 0]
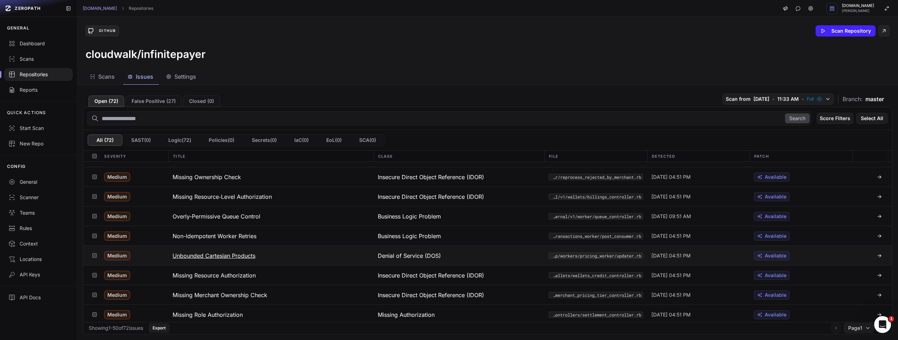
click at [233, 256] on h3 "Unbounded Cartesian Products" at bounding box center [214, 255] width 83 height 8
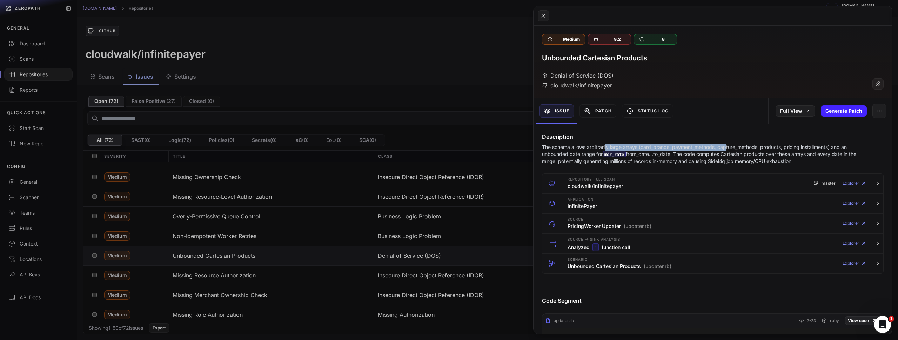
drag, startPoint x: 607, startPoint y: 145, endPoint x: 729, endPoint y: 145, distance: 122.5
click at [728, 145] on p "The schema allows arbitrarily large arrays (card_brands, payment_methods, captu…" at bounding box center [699, 154] width 314 height 21
click at [372, 125] on button at bounding box center [449, 170] width 898 height 340
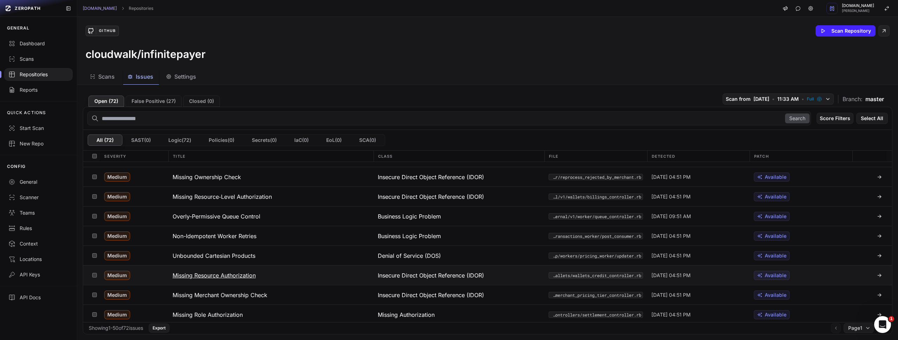
click at [234, 272] on h3 "Missing Resource Authorization" at bounding box center [214, 275] width 83 height 8
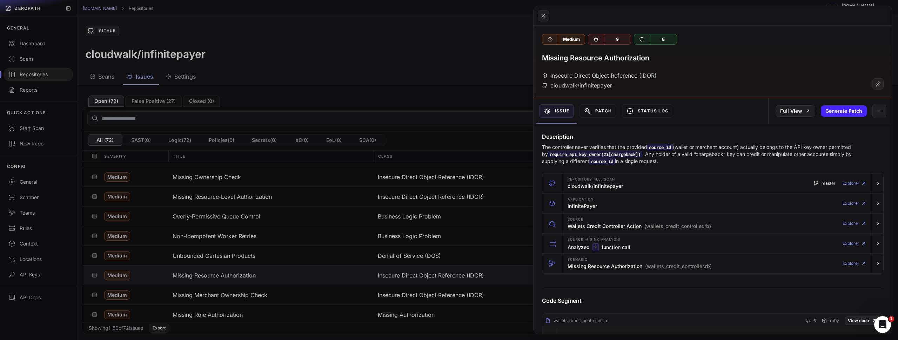
click at [451, 76] on button at bounding box center [449, 170] width 898 height 340
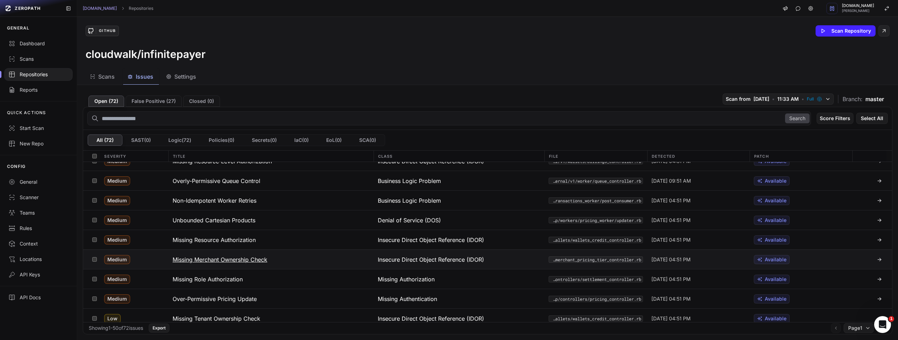
scroll to position [227, 0]
click at [227, 218] on h3 "Unbounded Cartesian Products" at bounding box center [214, 220] width 83 height 8
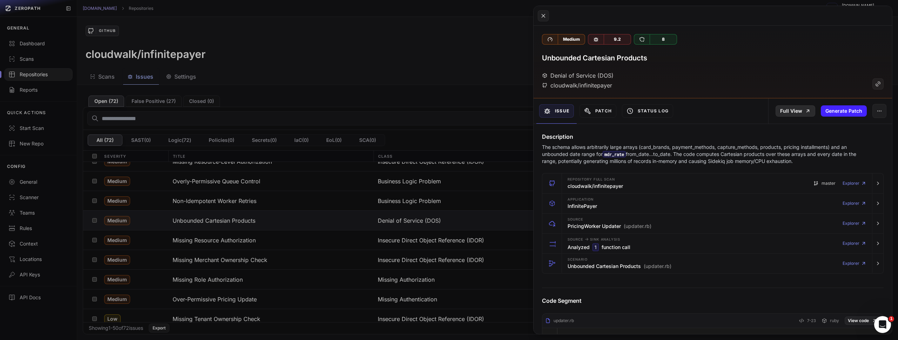
click at [793, 109] on link "Full View" at bounding box center [796, 110] width 40 height 11
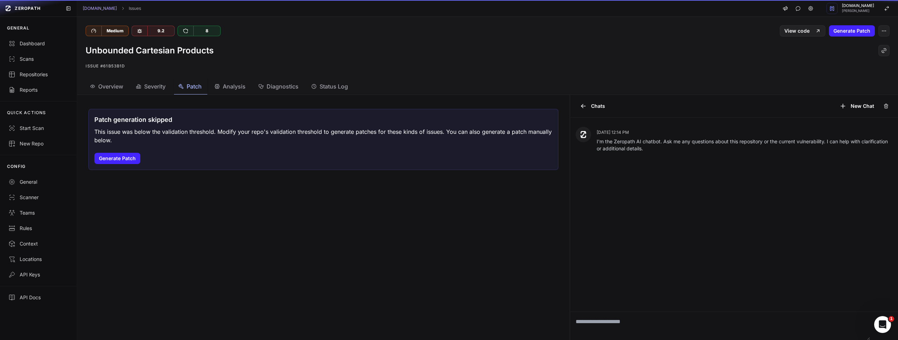
click at [195, 82] on span "Patch" at bounding box center [194, 86] width 15 height 8
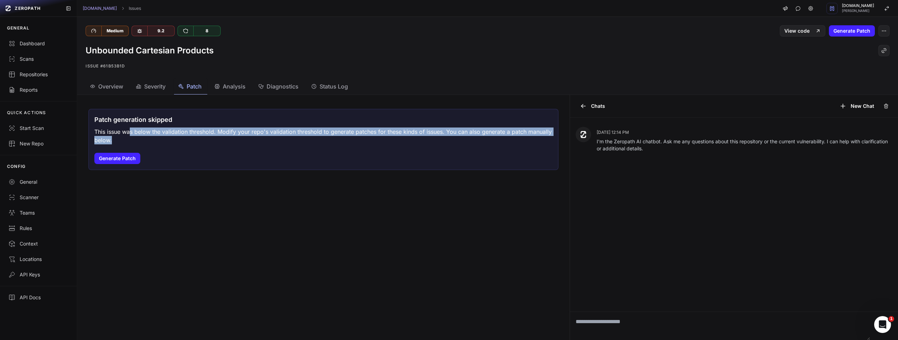
drag, startPoint x: 129, startPoint y: 131, endPoint x: 439, endPoint y: 138, distance: 310.3
click at [439, 138] on p "This issue was below the validation threshold. Modify your repo's validation th…" at bounding box center [323, 135] width 458 height 17
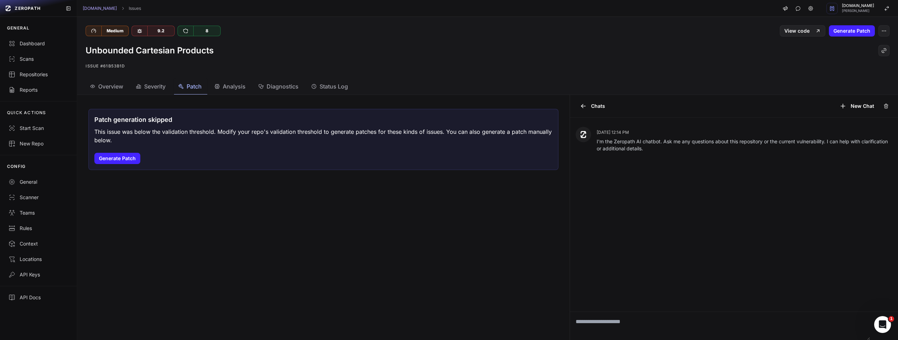
click at [434, 78] on div "Unbounded Cartesian Products Issue #61b53b1d" at bounding box center [487, 57] width 821 height 42
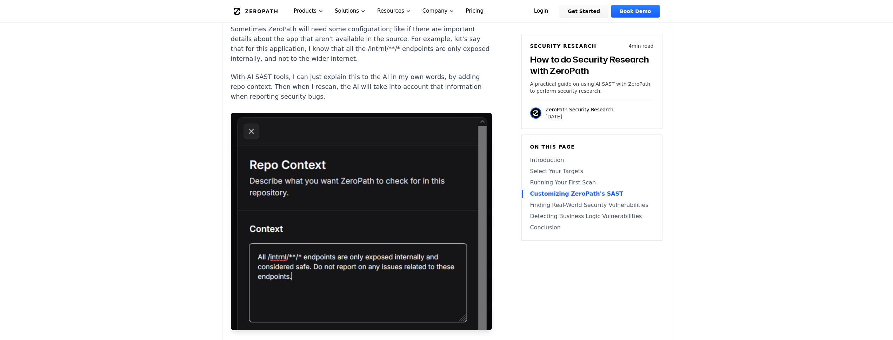
scroll to position [1755, 0]
